Goal: Information Seeking & Learning: Learn about a topic

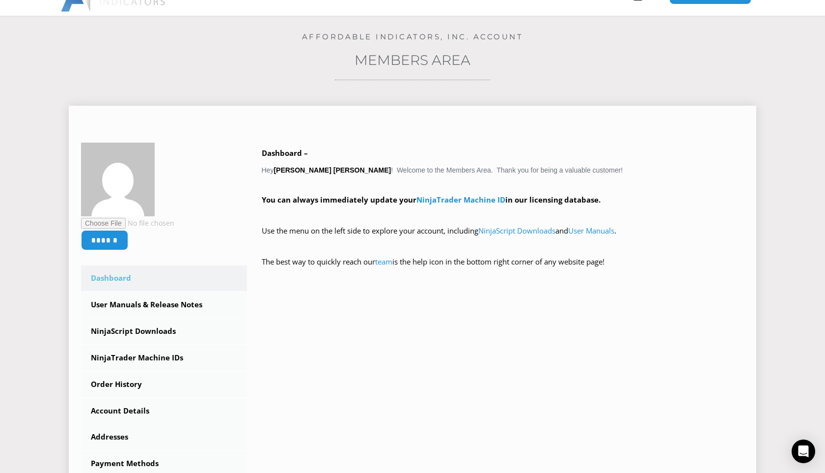
scroll to position [81, 0]
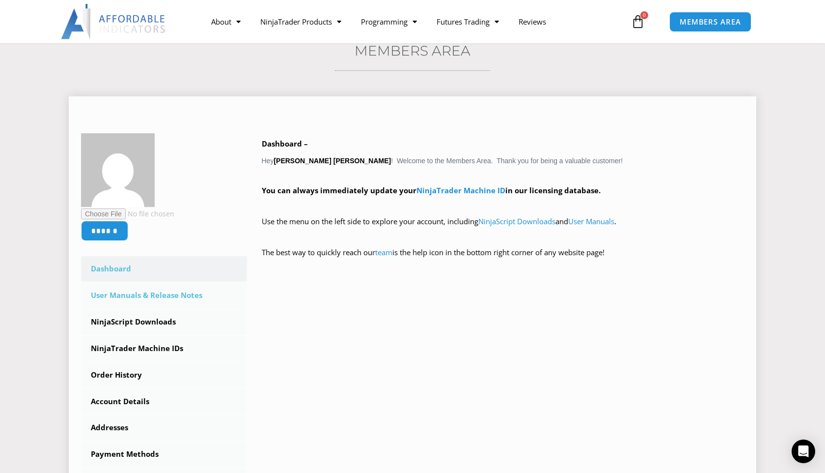
click at [173, 291] on link "User Manuals & Release Notes" at bounding box center [164, 295] width 166 height 26
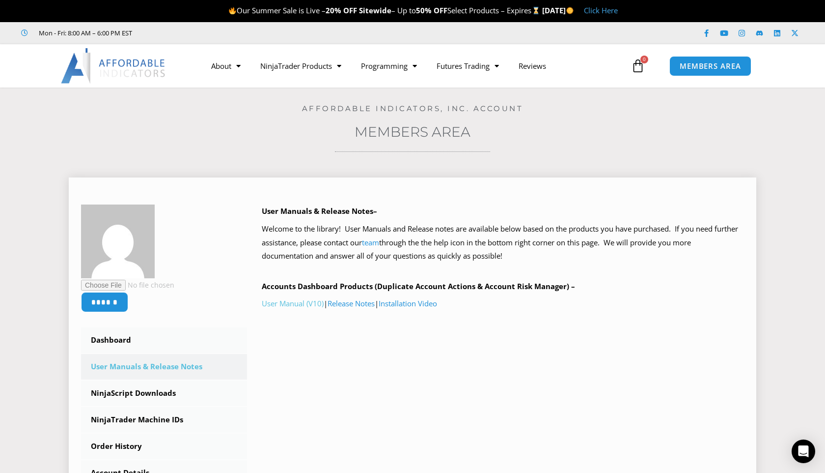
click at [298, 305] on link "User Manual (V10)" at bounding box center [293, 303] width 62 height 10
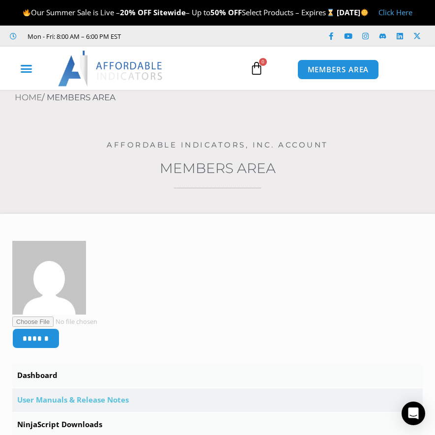
click at [33, 78] on div "Menu Toggle" at bounding box center [26, 68] width 43 height 19
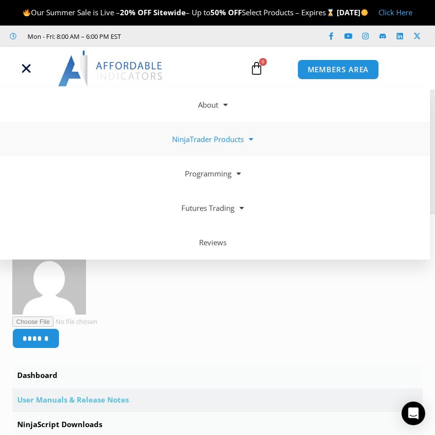
click at [235, 151] on link "NinjaTrader Products" at bounding box center [212, 139] width 435 height 34
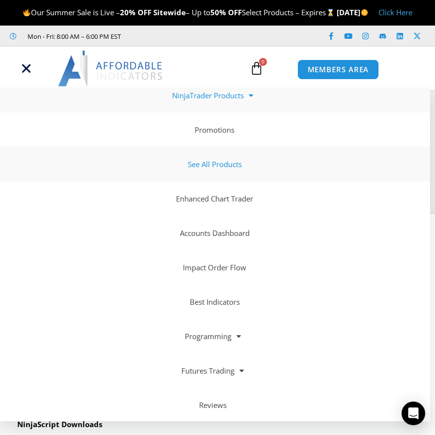
scroll to position [44, 0]
click at [235, 245] on link "Accounts Dashboard" at bounding box center [212, 232] width 435 height 34
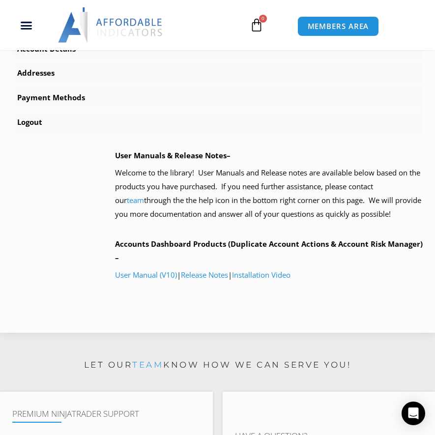
scroll to position [310, 0]
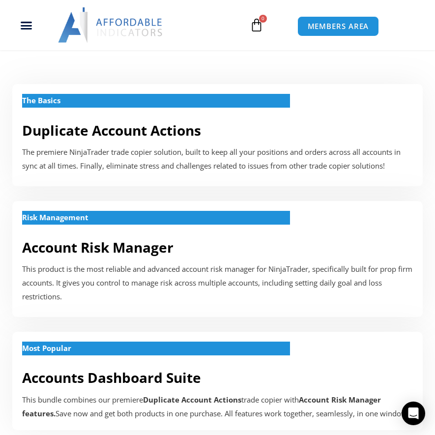
scroll to position [318, 0]
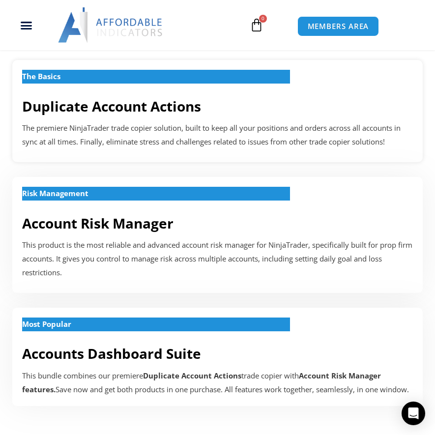
click at [164, 135] on p "The premiere NinjaTrader trade copier solution, built to keep all your position…" at bounding box center [217, 135] width 390 height 28
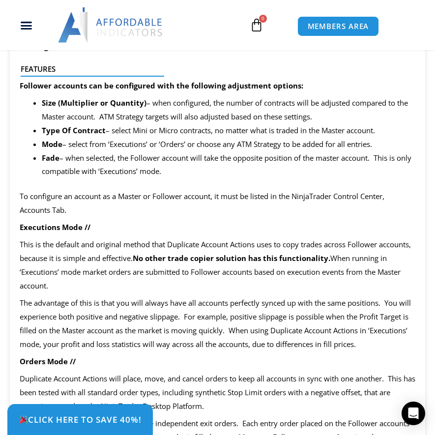
scroll to position [1374, 0]
